Goal: Transaction & Acquisition: Subscribe to service/newsletter

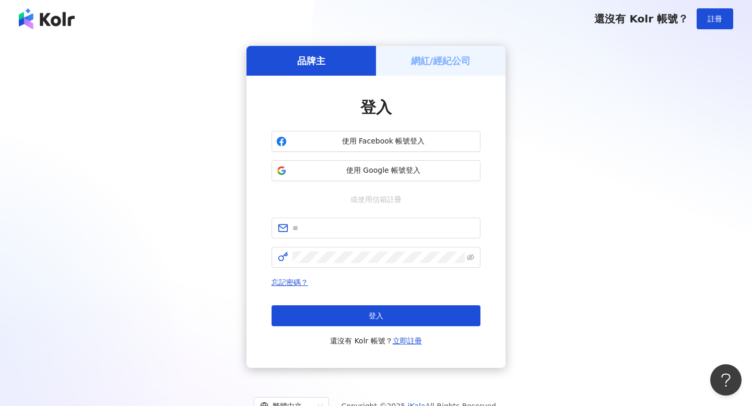
click at [57, 19] on img at bounding box center [47, 18] width 56 height 21
click at [58, 29] on img at bounding box center [47, 18] width 56 height 21
click at [49, 20] on img at bounding box center [47, 18] width 56 height 21
click at [646, 33] on div "還沒有 Kolr 帳號？ 註冊" at bounding box center [376, 19] width 752 height 38
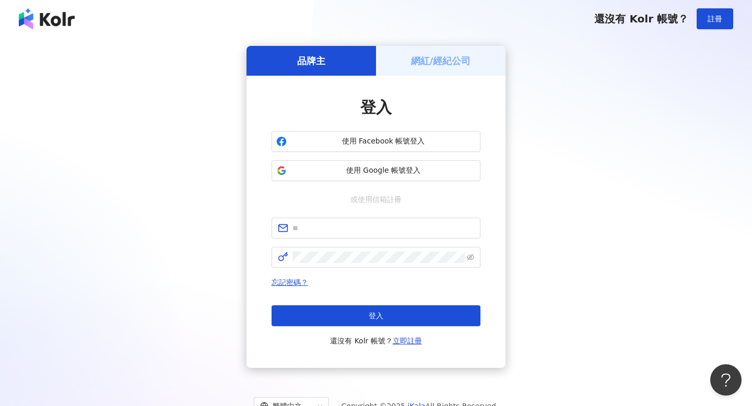
click at [446, 70] on div "網紅/經紀公司" at bounding box center [440, 61] width 129 height 30
click at [334, 48] on div "品牌主" at bounding box center [310, 61] width 129 height 30
click at [444, 48] on div "網紅/經紀公司" at bounding box center [440, 61] width 129 height 30
